Goal: Check status: Check status

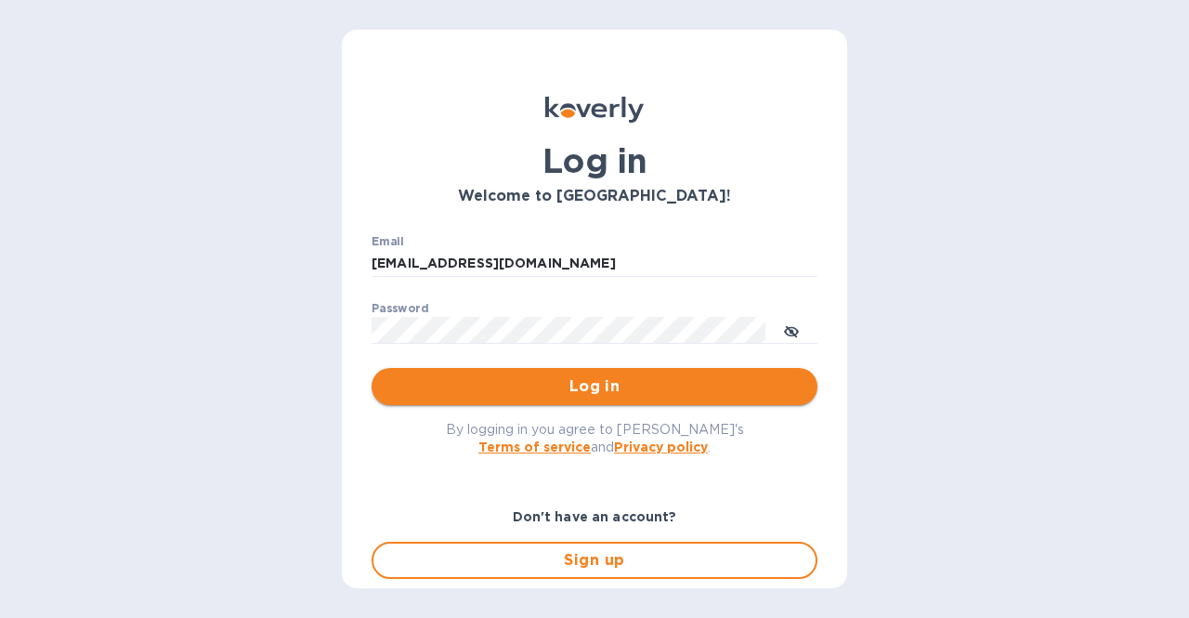
click at [501, 382] on span "Log in" at bounding box center [594, 386] width 416 height 22
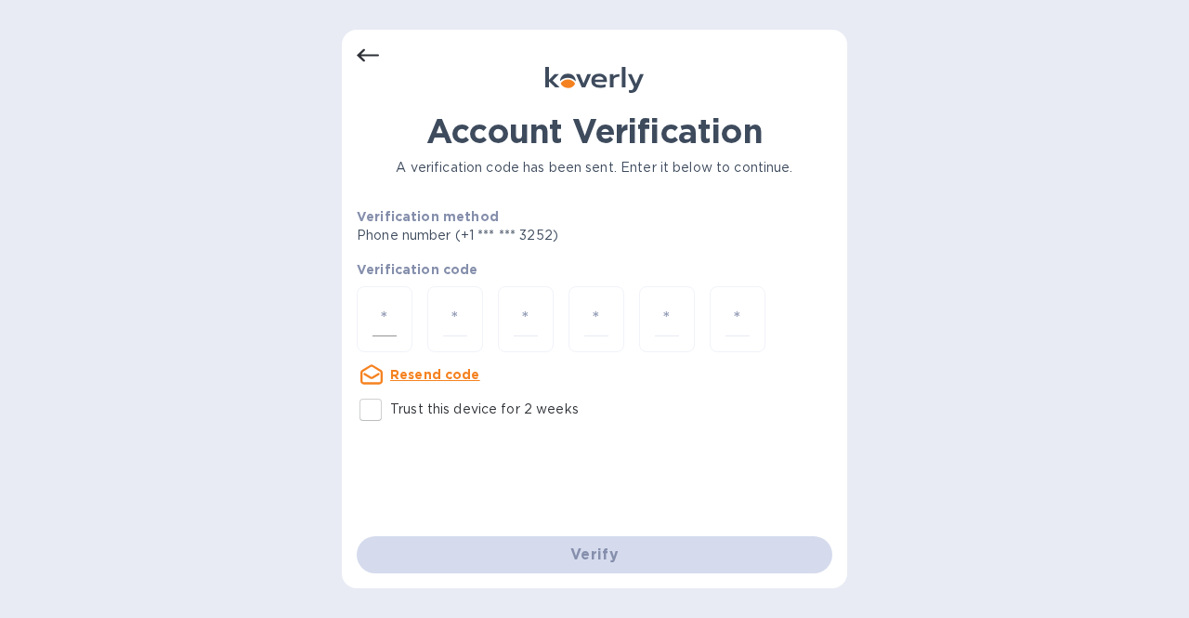
click at [386, 307] on input "number" at bounding box center [384, 319] width 24 height 34
type input "3"
type input "1"
type input "4"
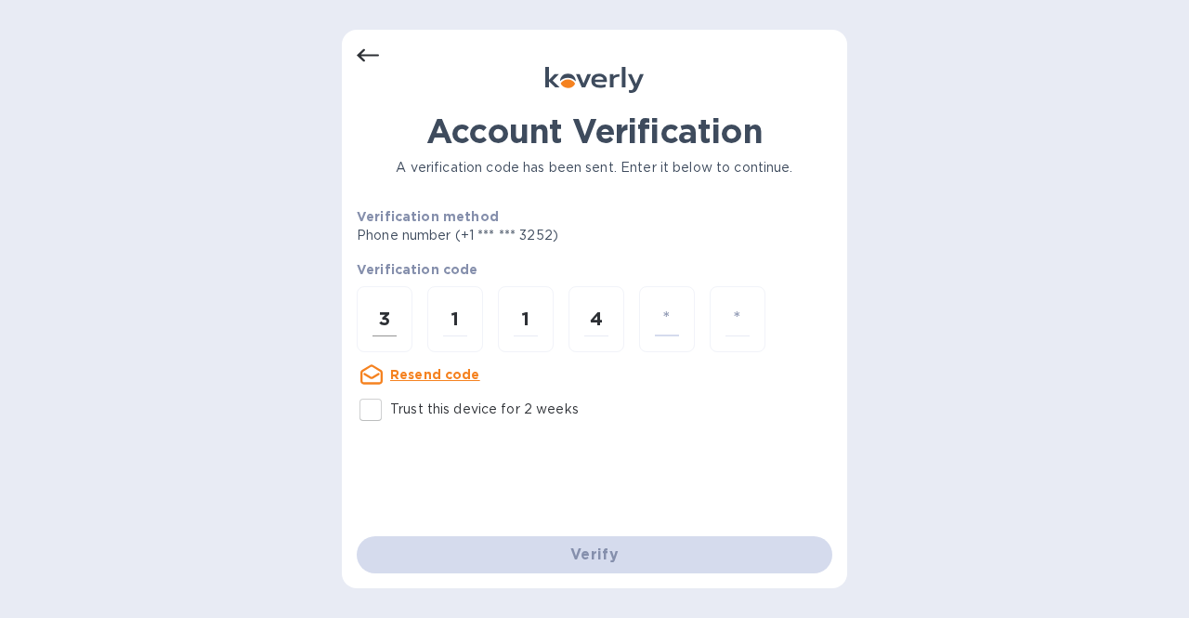
type input "4"
type input "6"
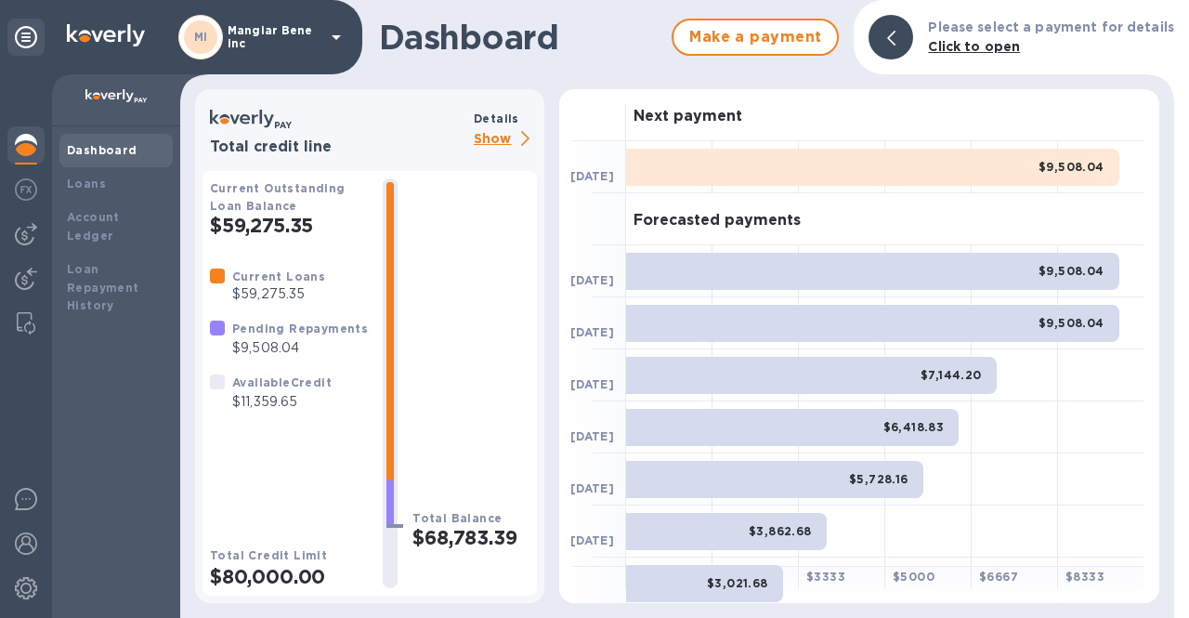
click at [501, 135] on p "Show" at bounding box center [505, 139] width 63 height 23
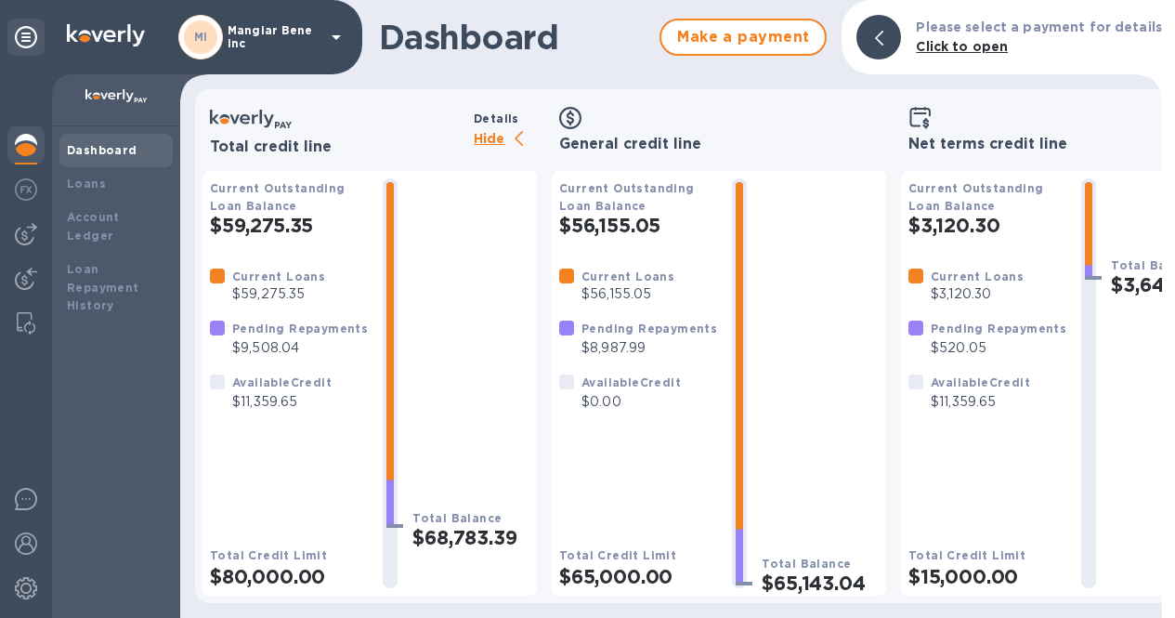
click at [243, 38] on p "Mangiar Bene inc" at bounding box center [274, 37] width 93 height 26
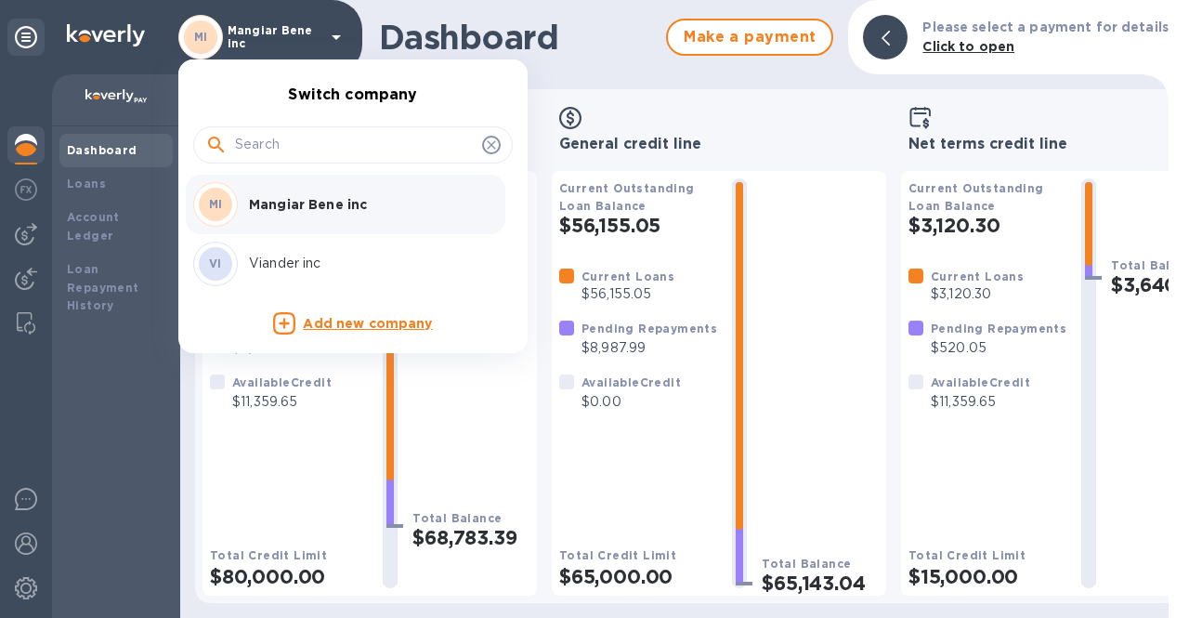
click at [254, 254] on p "Viander inc" at bounding box center [366, 264] width 234 height 20
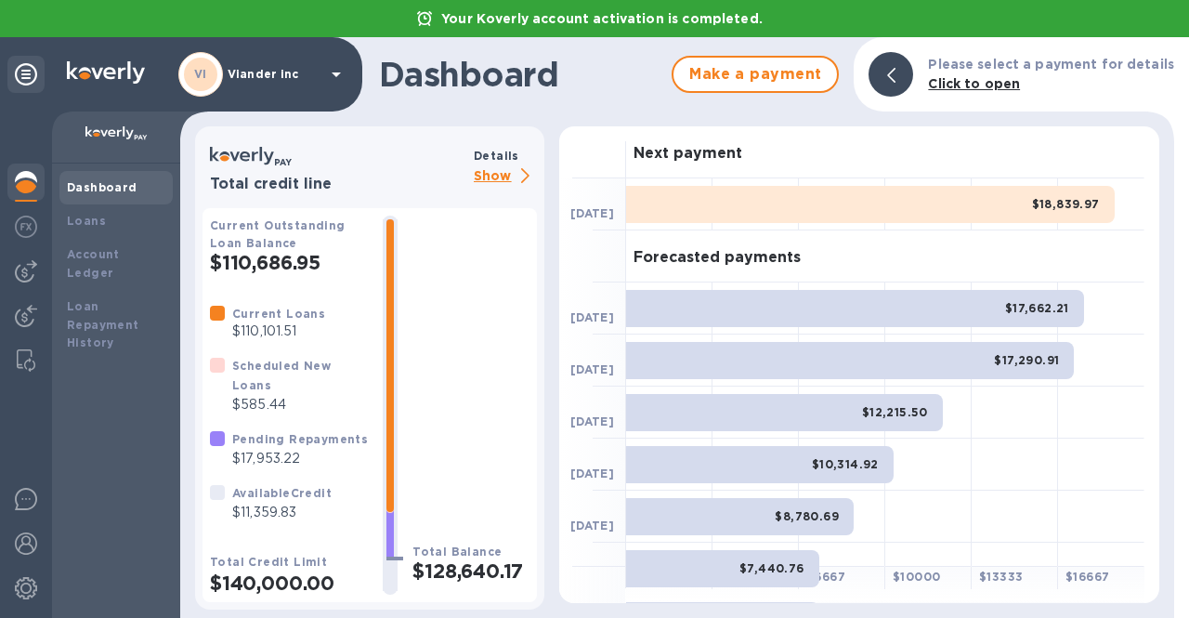
click at [487, 176] on p "Show" at bounding box center [505, 176] width 63 height 23
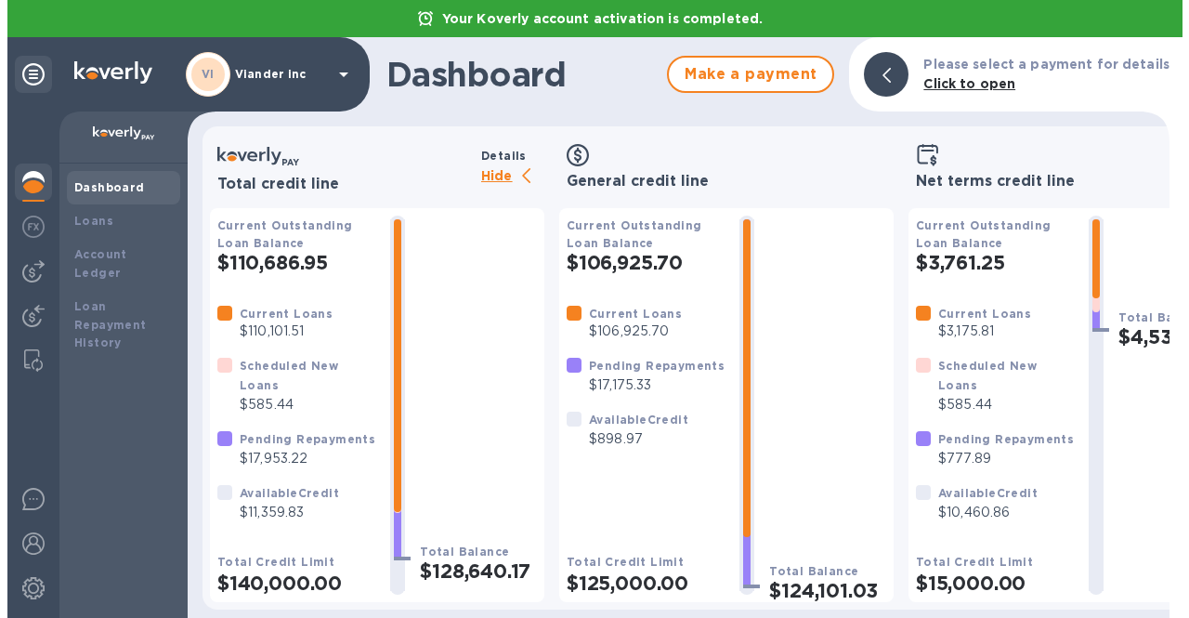
scroll to position [9, 0]
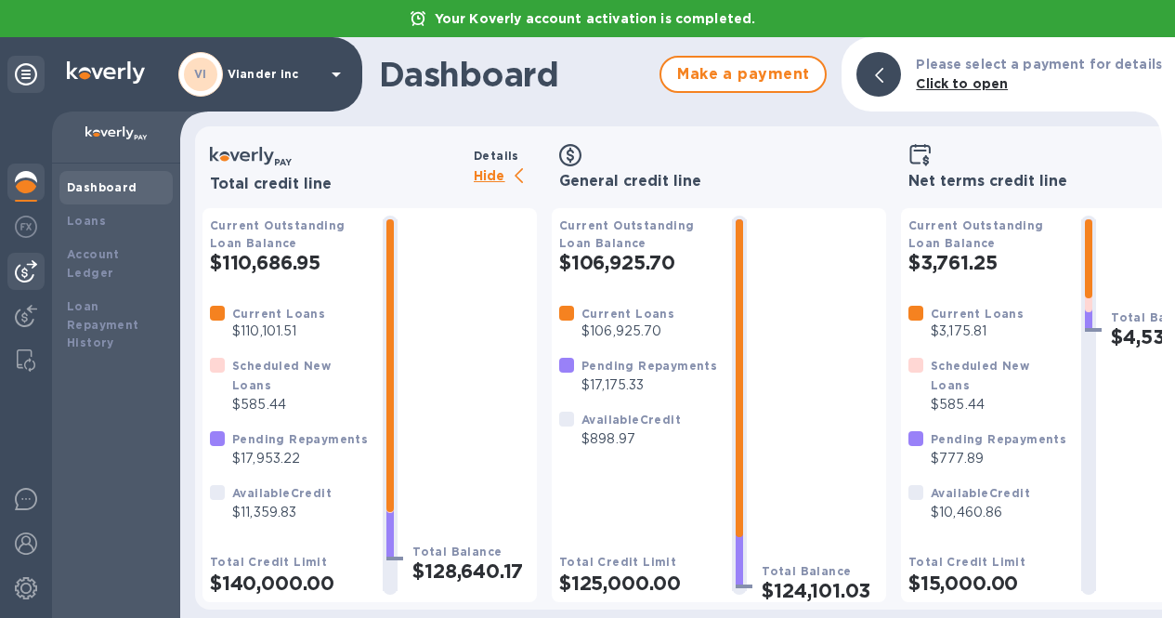
click at [23, 267] on img at bounding box center [26, 271] width 22 height 22
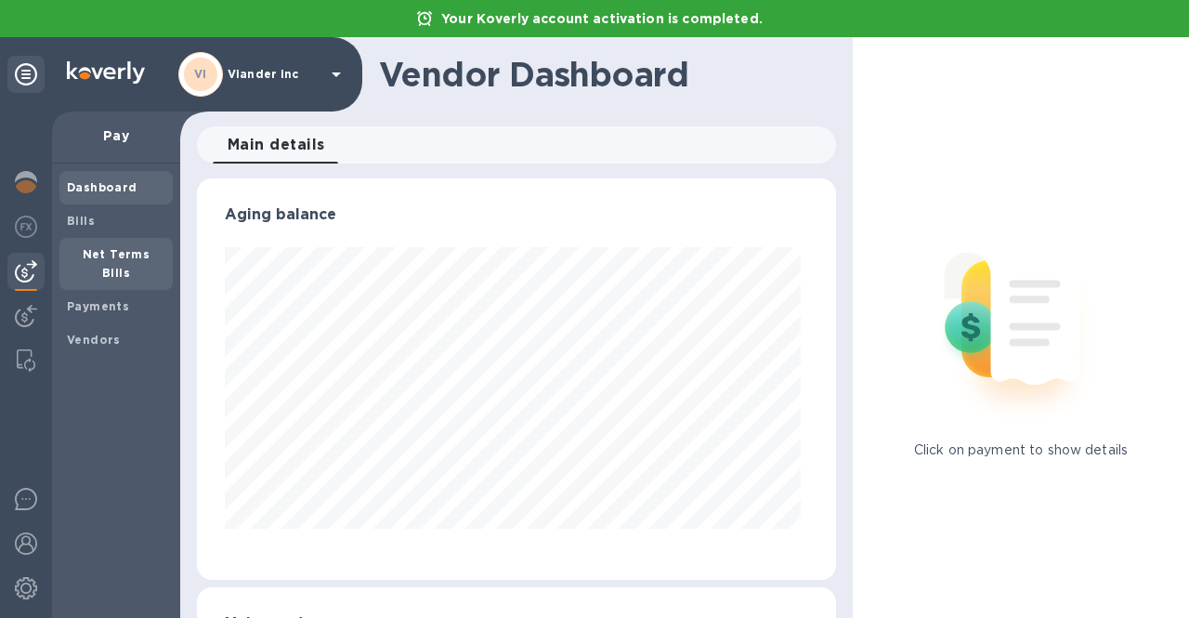
scroll to position [401, 632]
click at [280, 73] on p "Viander inc" at bounding box center [274, 74] width 93 height 13
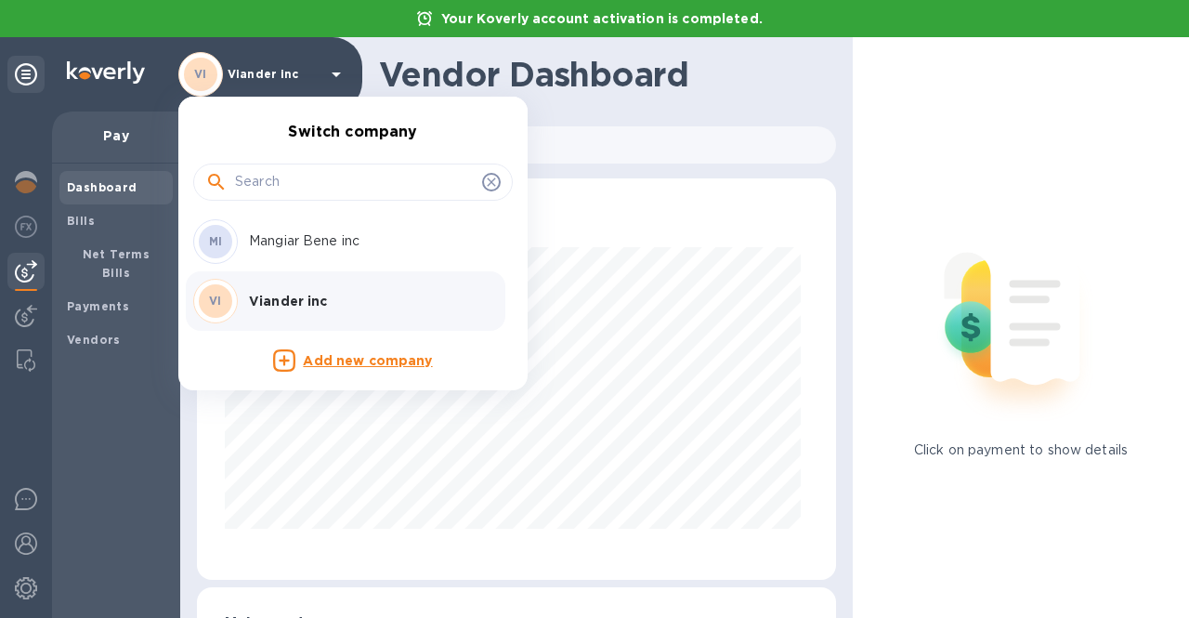
click at [289, 246] on p "Mangiar Bene inc" at bounding box center [366, 241] width 234 height 20
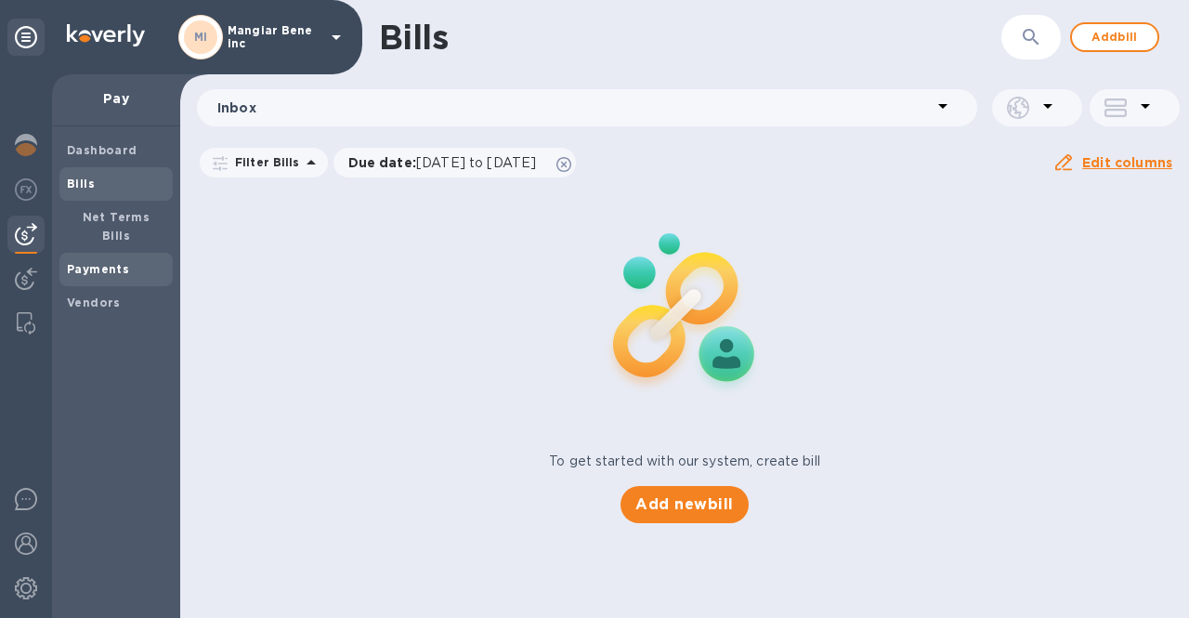
click at [95, 262] on b "Payments" at bounding box center [98, 269] width 62 height 14
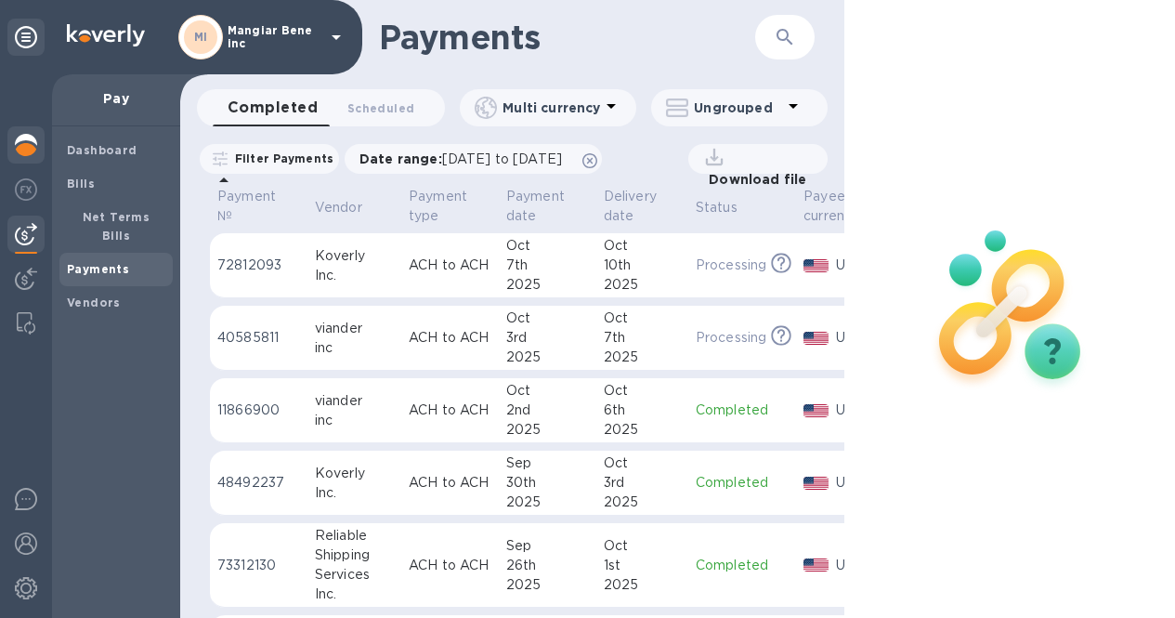
click at [30, 147] on img at bounding box center [26, 145] width 22 height 22
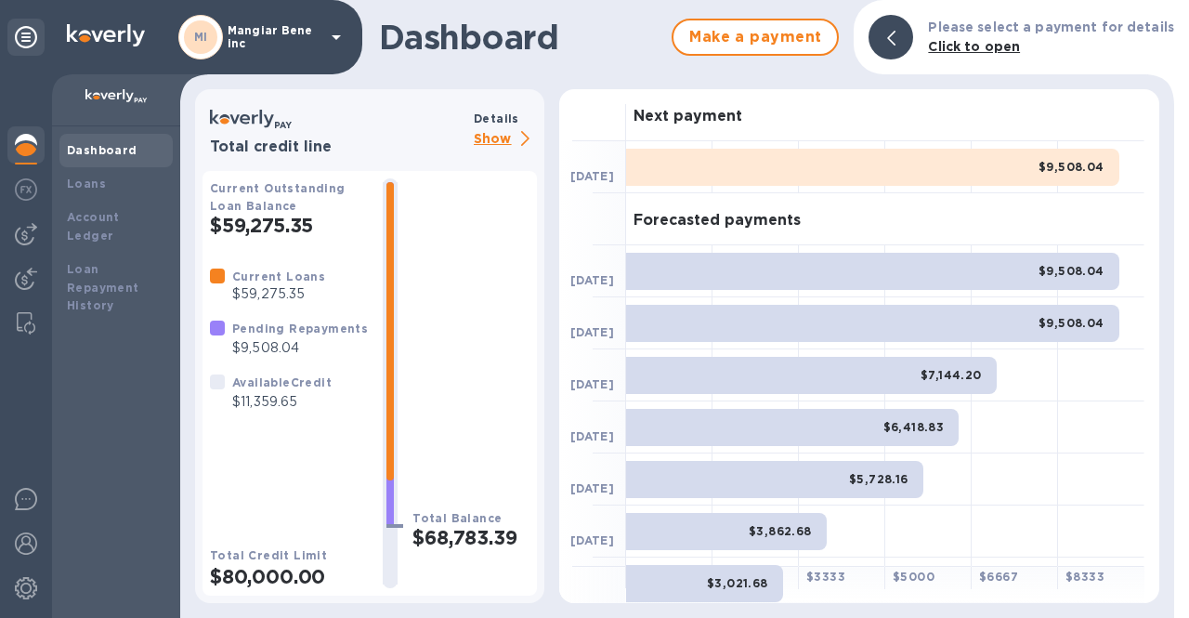
click at [293, 40] on p "Mangiar Bene inc" at bounding box center [274, 37] width 93 height 26
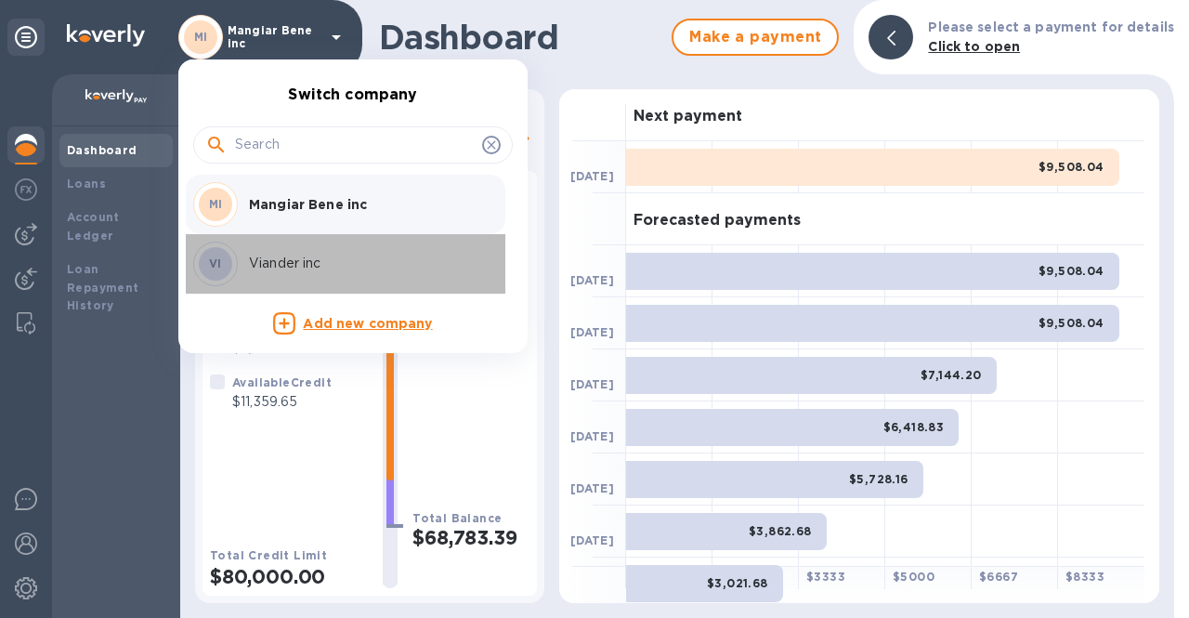
click at [257, 262] on p "Viander inc" at bounding box center [366, 264] width 234 height 20
